Goal: Book appointment/travel/reservation

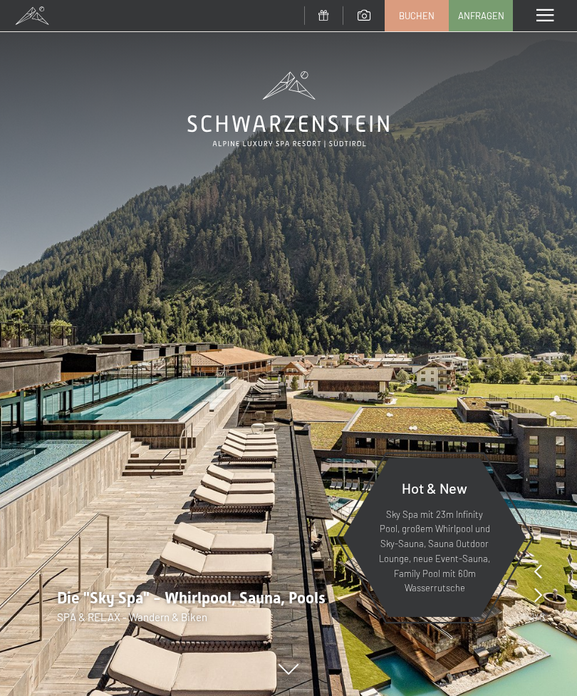
click at [118, 451] on img at bounding box center [288, 348] width 577 height 696
click at [209, 338] on img at bounding box center [288, 348] width 577 height 696
click at [286, 672] on icon at bounding box center [288, 676] width 20 height 11
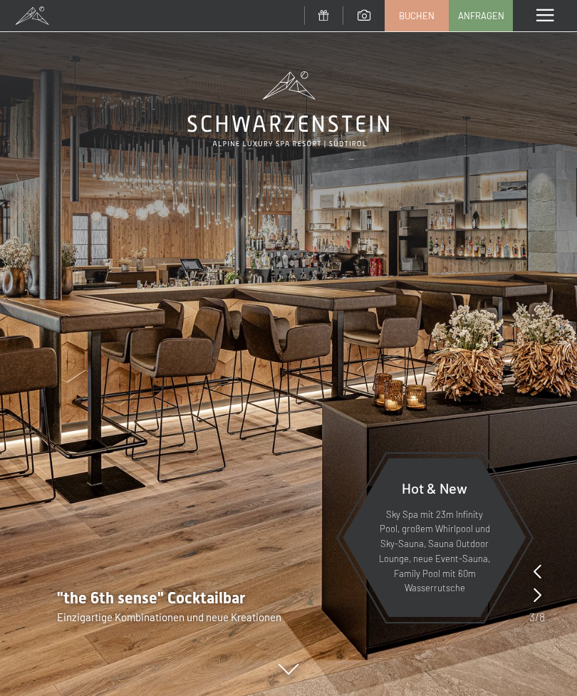
click at [565, 14] on div "Menü" at bounding box center [545, 15] width 64 height 31
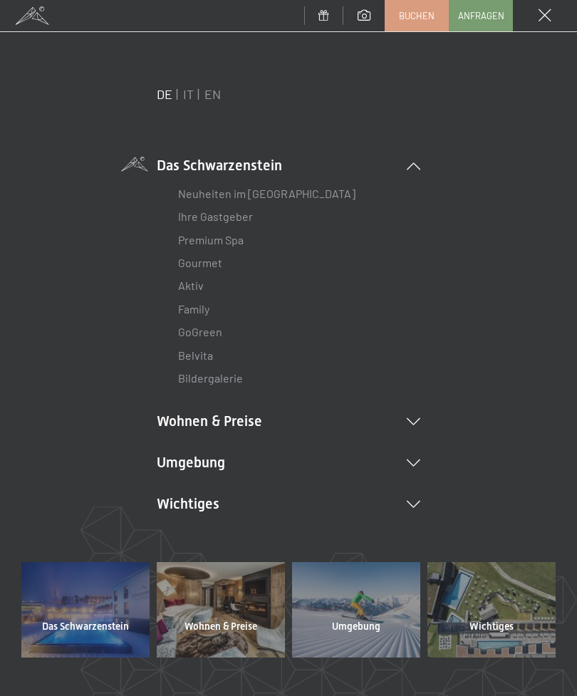
click at [311, 195] on link "Neuheiten im [GEOGRAPHIC_DATA]" at bounding box center [266, 194] width 177 height 14
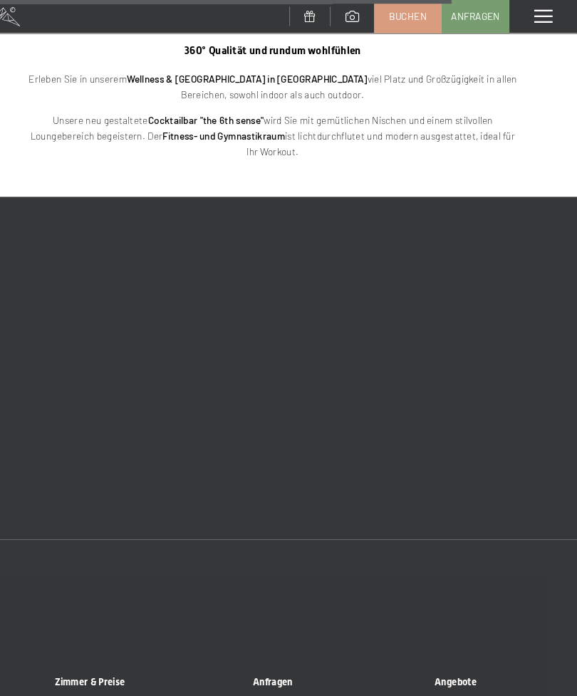
scroll to position [2550, 0]
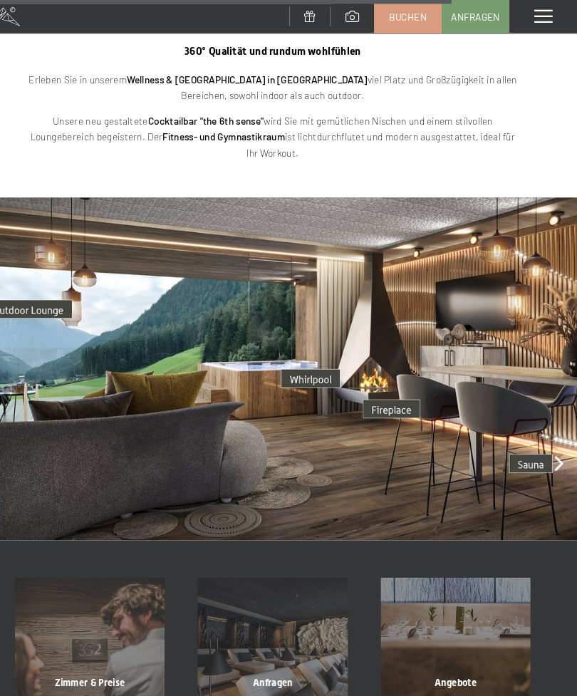
click at [527, 412] on img at bounding box center [288, 349] width 577 height 325
click at [542, 412] on img at bounding box center [288, 349] width 577 height 325
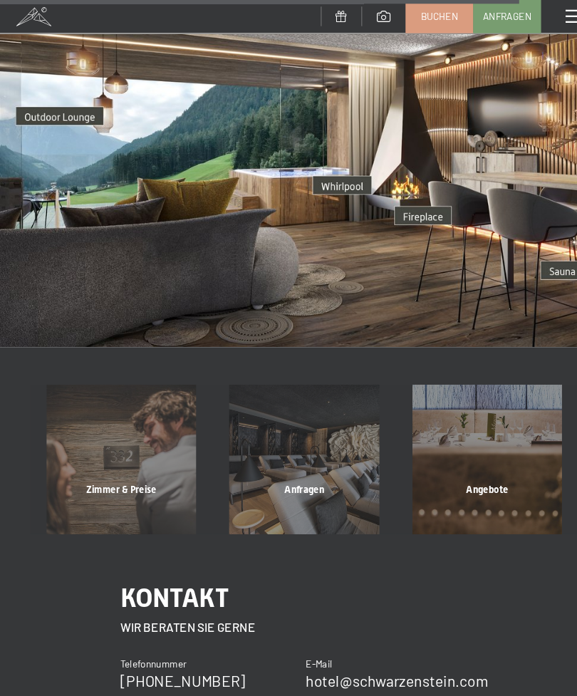
scroll to position [2741, 0]
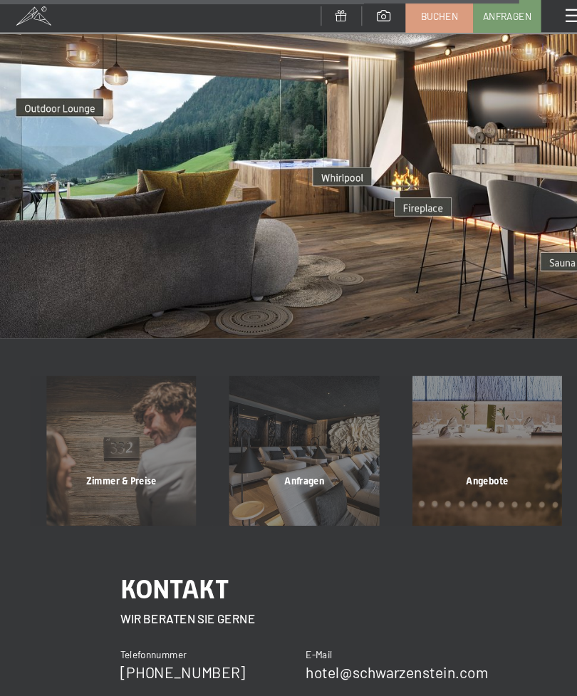
click at [470, 450] on div "Angebote" at bounding box center [461, 474] width 173 height 48
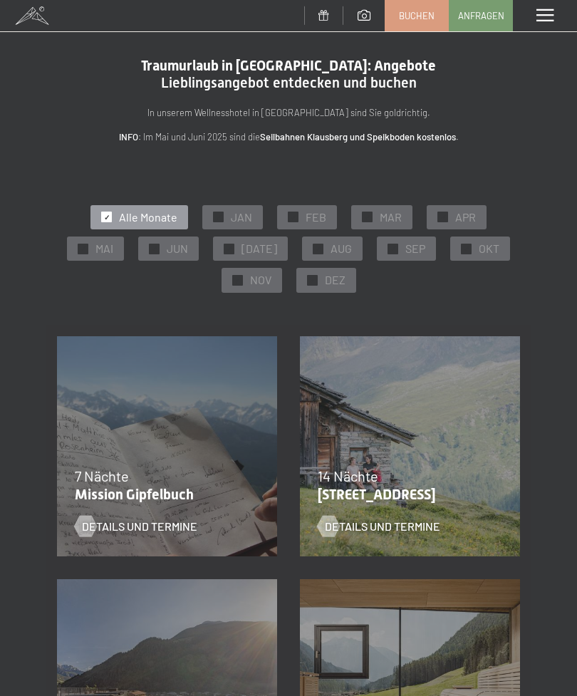
click at [405, 252] on span "SEP" at bounding box center [415, 249] width 20 height 16
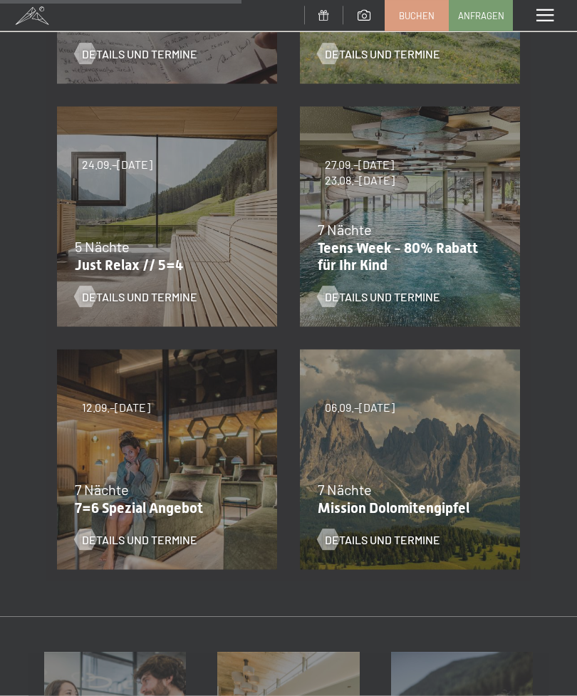
scroll to position [472, 0]
click at [225, 445] on div "04.10.–26.10.2025 01.11.–21.12.2025 10.01.–01.02.2026 07.03.–29.03.2026 16.05.–…" at bounding box center [167, 459] width 243 height 243
click at [205, 474] on div "04.10.–26.10.2025 01.11.–21.12.2025 10.01.–01.02.2026 07.03.–29.03.2026 16.05.–…" at bounding box center [167, 459] width 243 height 243
click at [152, 545] on span "Details und Termine" at bounding box center [139, 540] width 115 height 16
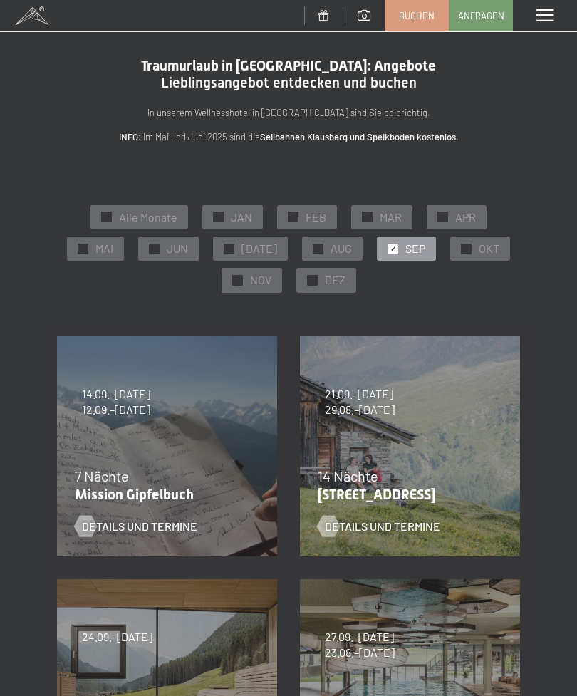
click at [368, 14] on span at bounding box center [364, 15] width 13 height 11
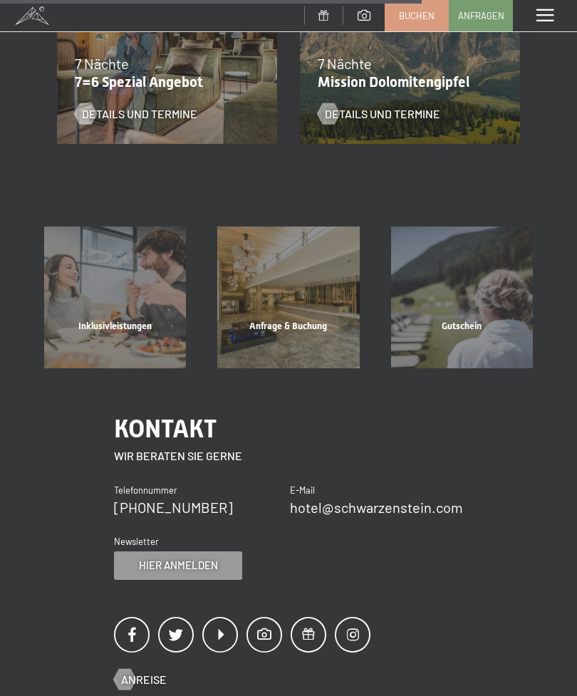
scroll to position [896, 0]
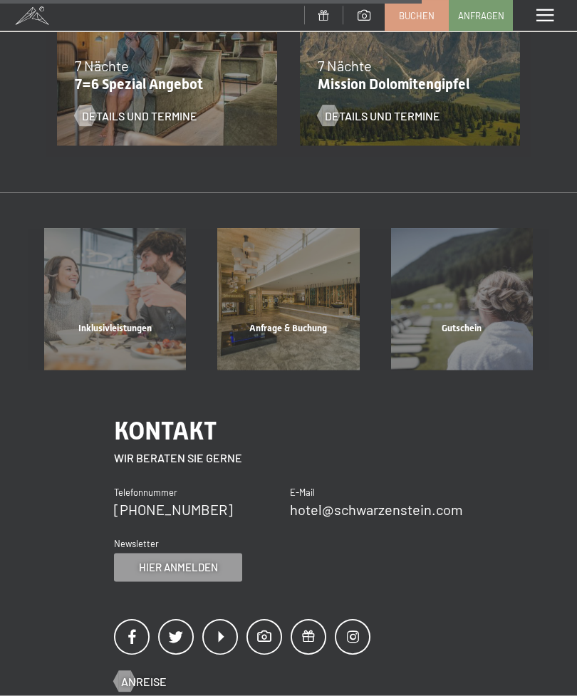
click at [309, 322] on div "Anfrage & Buchung" at bounding box center [288, 346] width 173 height 48
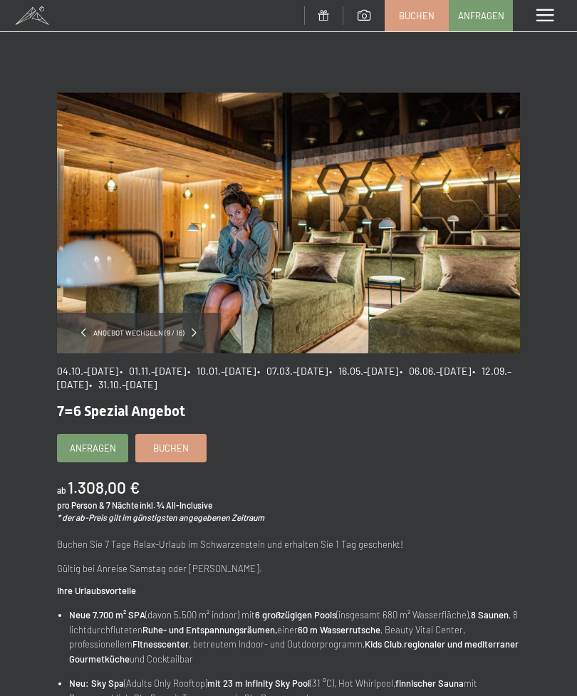
click at [548, 18] on span at bounding box center [544, 15] width 17 height 13
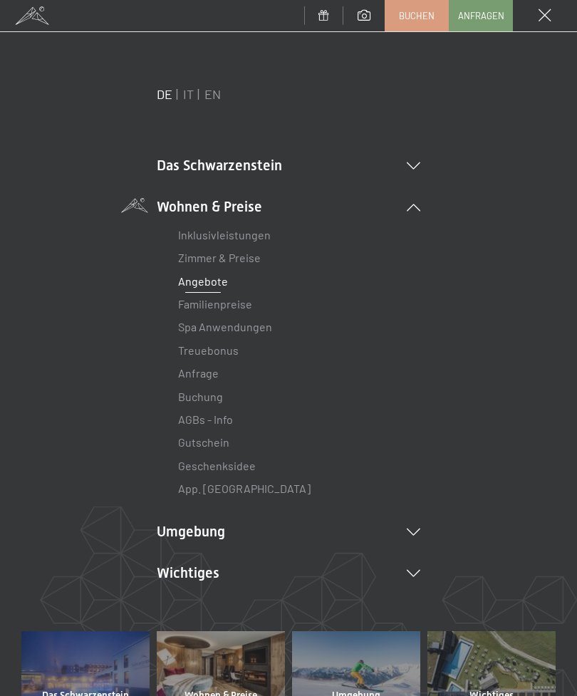
click at [52, 483] on div "DE IT EN Das Schwarzenstein Neuheiten im Schwarzenstein Ihre Gastgeber Premium …" at bounding box center [288, 358] width 534 height 546
click at [541, 9] on span at bounding box center [544, 15] width 13 height 13
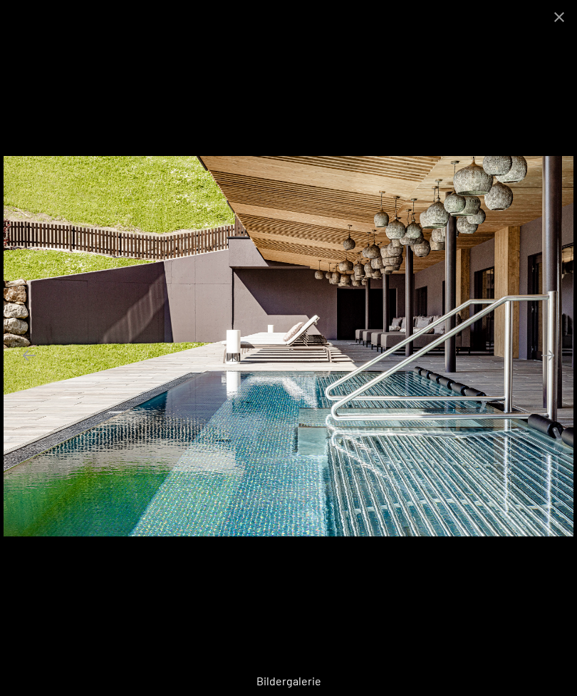
click at [561, 22] on button "Close gallery" at bounding box center [559, 16] width 36 height 33
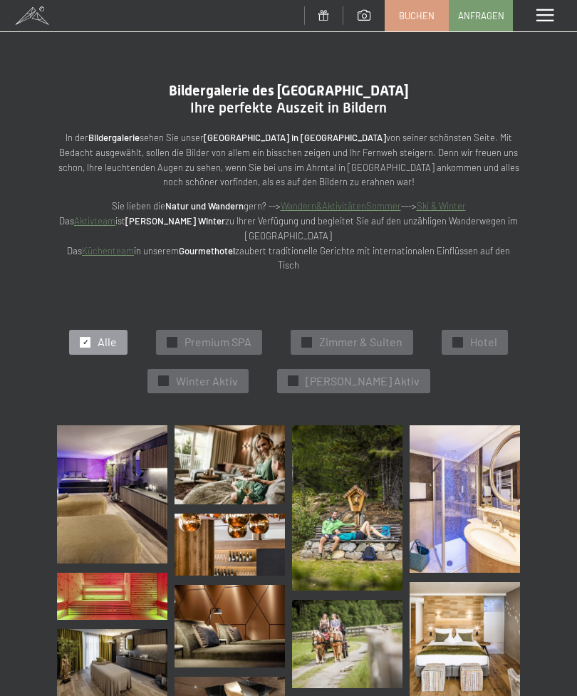
click at [545, 18] on span at bounding box center [544, 15] width 17 height 13
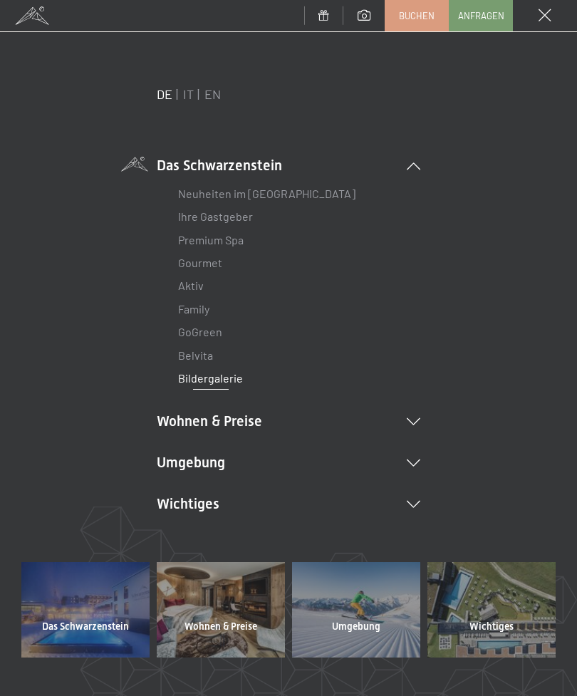
click at [239, 412] on li "Wohnen & Preise Inklusivleistungen [PERSON_NAME] & Preise Liste Angebote Liste …" at bounding box center [289, 421] width 264 height 20
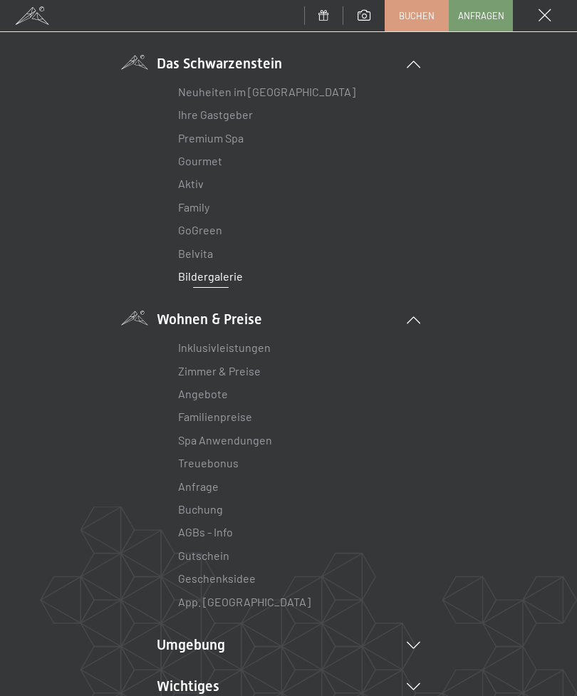
scroll to position [104, 0]
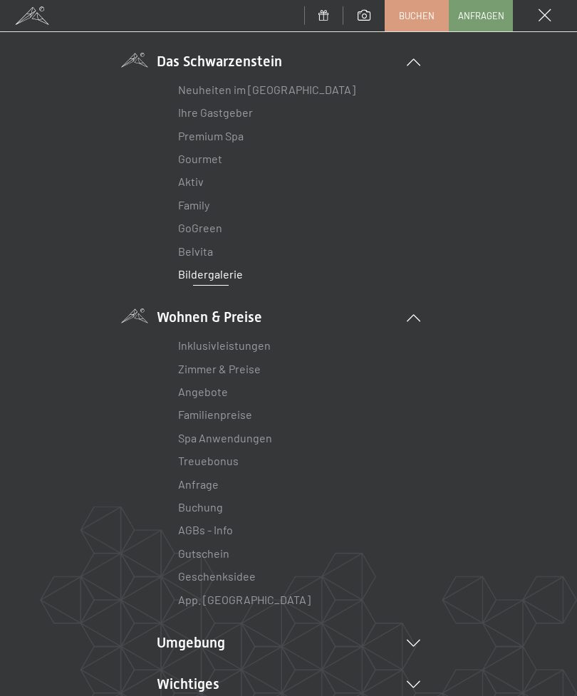
click at [258, 435] on link "Spa Anwendungen" at bounding box center [225, 438] width 94 height 14
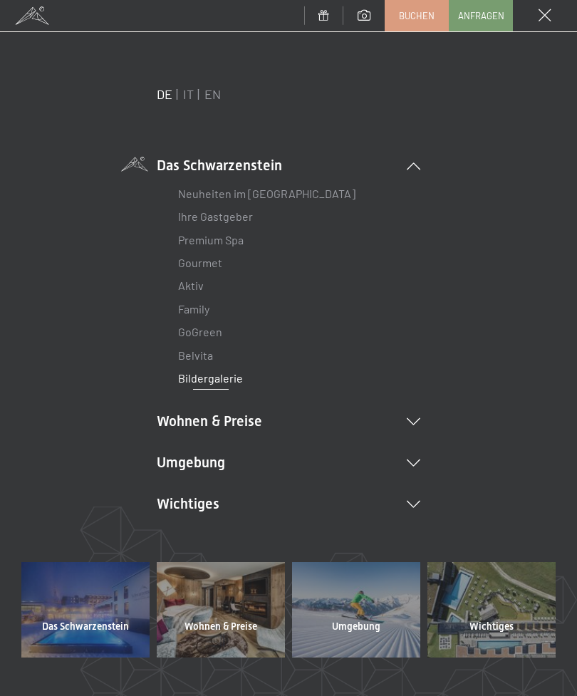
scroll to position [0, 0]
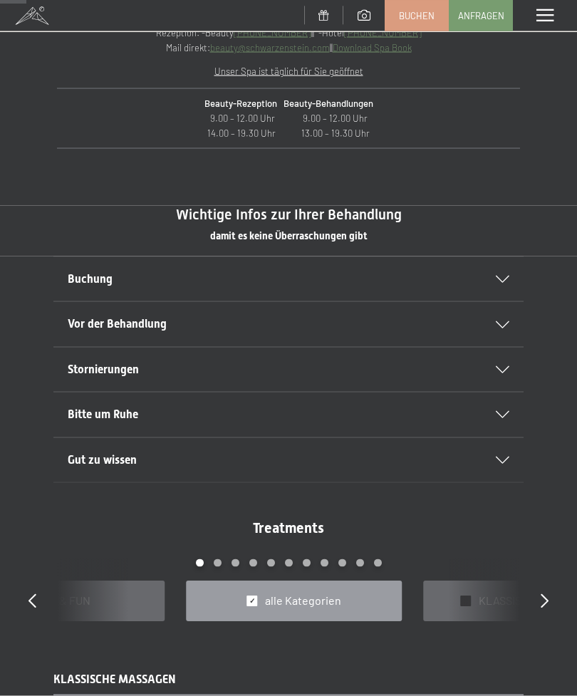
scroll to position [496, 0]
click at [503, 410] on icon at bounding box center [503, 413] width 14 height 7
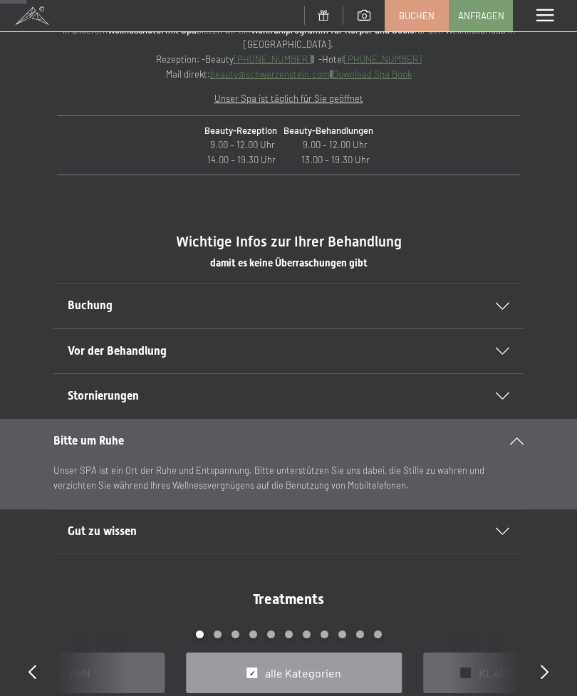
click at [501, 395] on icon at bounding box center [503, 395] width 14 height 7
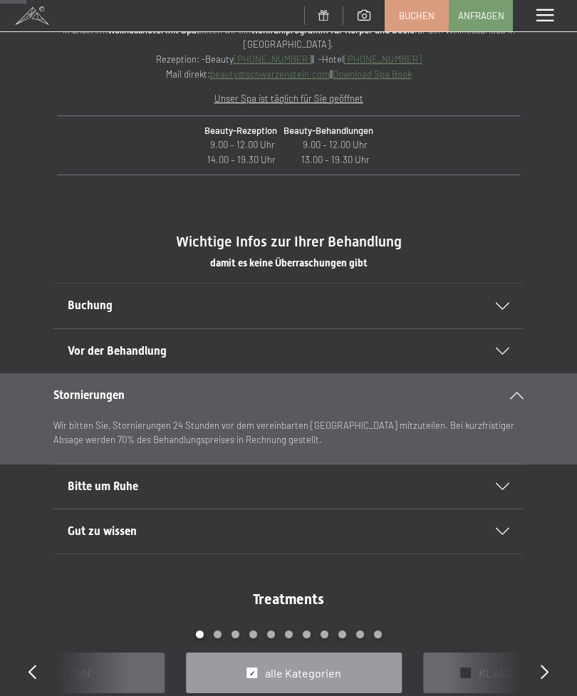
click at [498, 349] on icon at bounding box center [503, 351] width 14 height 7
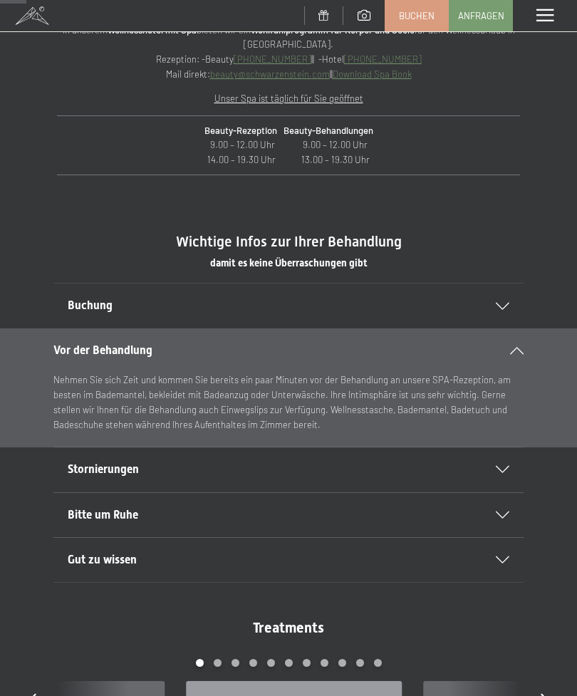
click at [500, 298] on div "Buchung" at bounding box center [289, 305] width 442 height 44
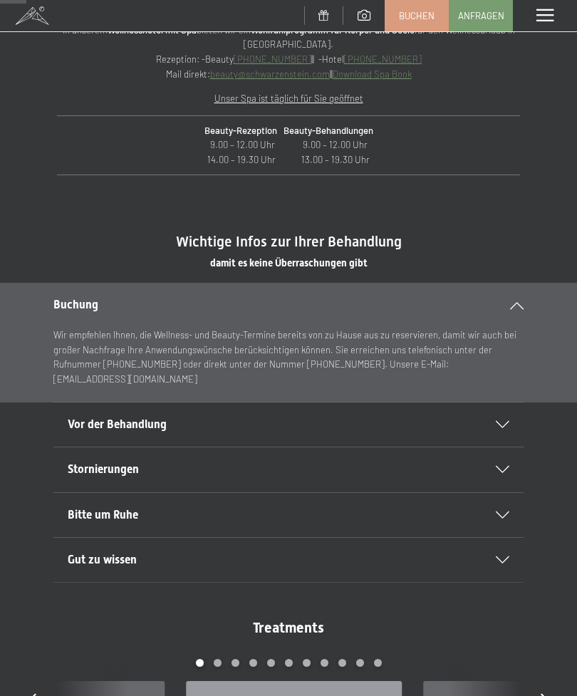
click at [509, 411] on div "Vor der Behandlung" at bounding box center [289, 424] width 442 height 44
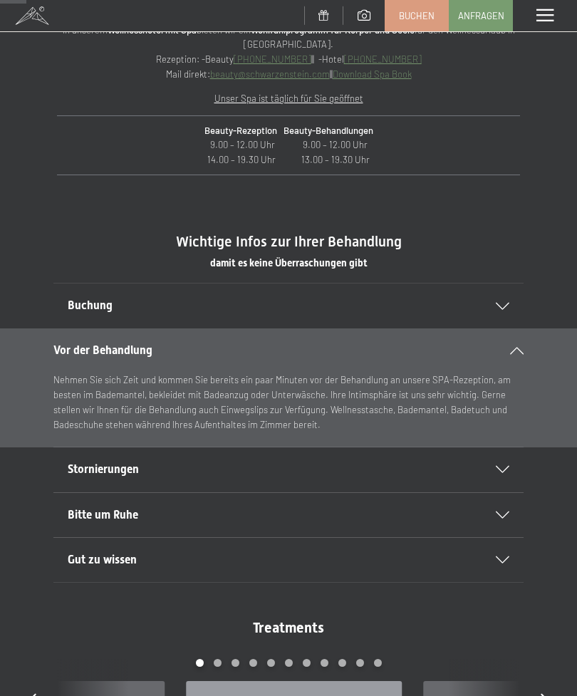
click at [517, 463] on section "Stornierungen Wir bitten Sie, Stornierungen 24 Stunden vor dem vereinbarten [GE…" at bounding box center [288, 470] width 470 height 46
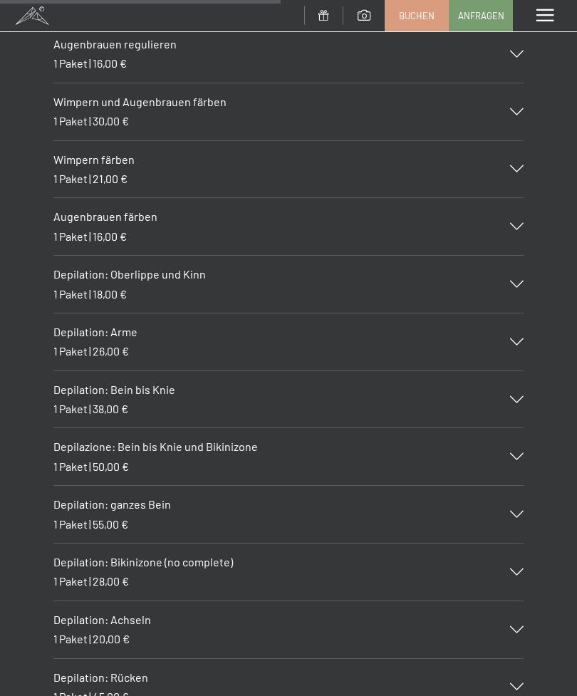
scroll to position [5300, 0]
